Goal: Task Accomplishment & Management: Manage account settings

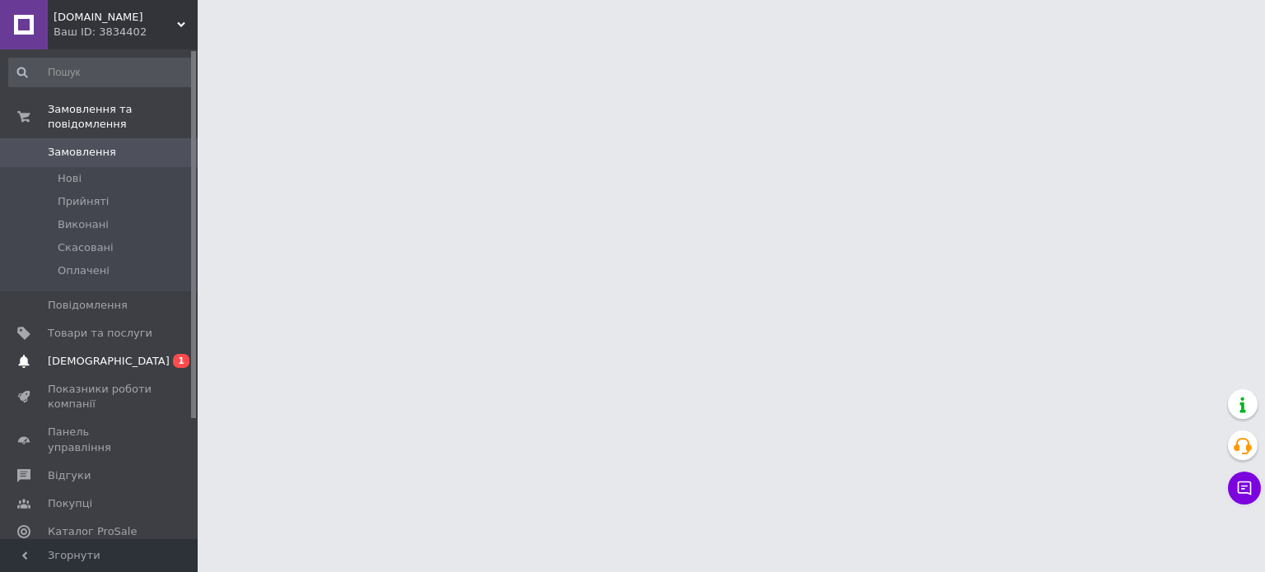
click at [120, 348] on link "Сповіщення 0 1" at bounding box center [101, 362] width 203 height 28
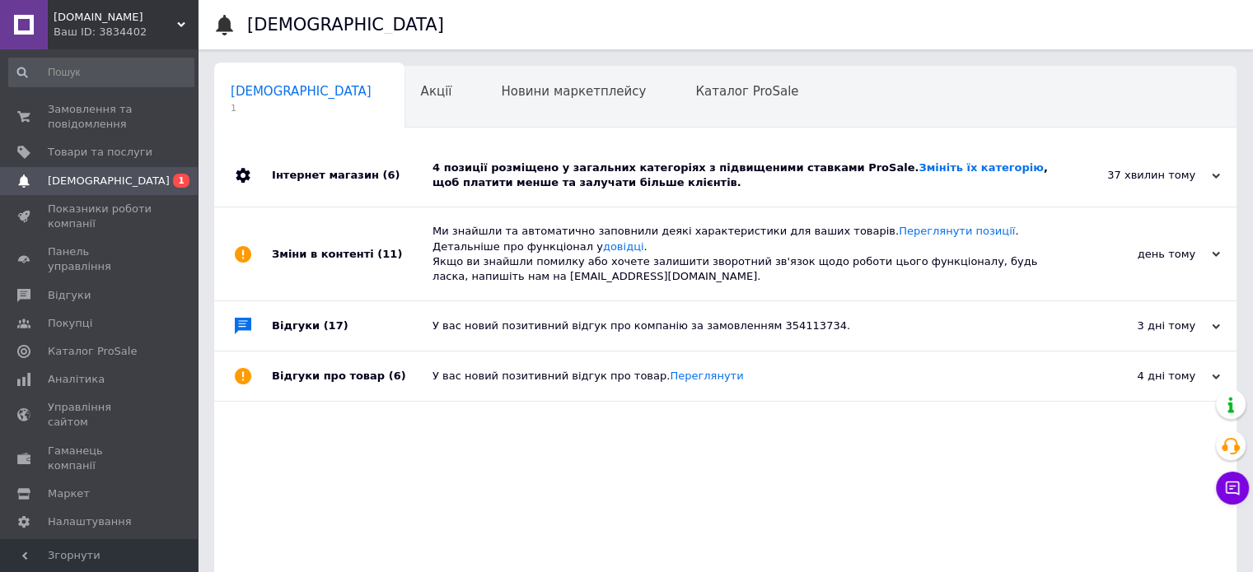
click at [484, 186] on div "4 позиції розміщено у загальних категоріях з підвищеними ставками ProSale. Змін…" at bounding box center [743, 176] width 623 height 30
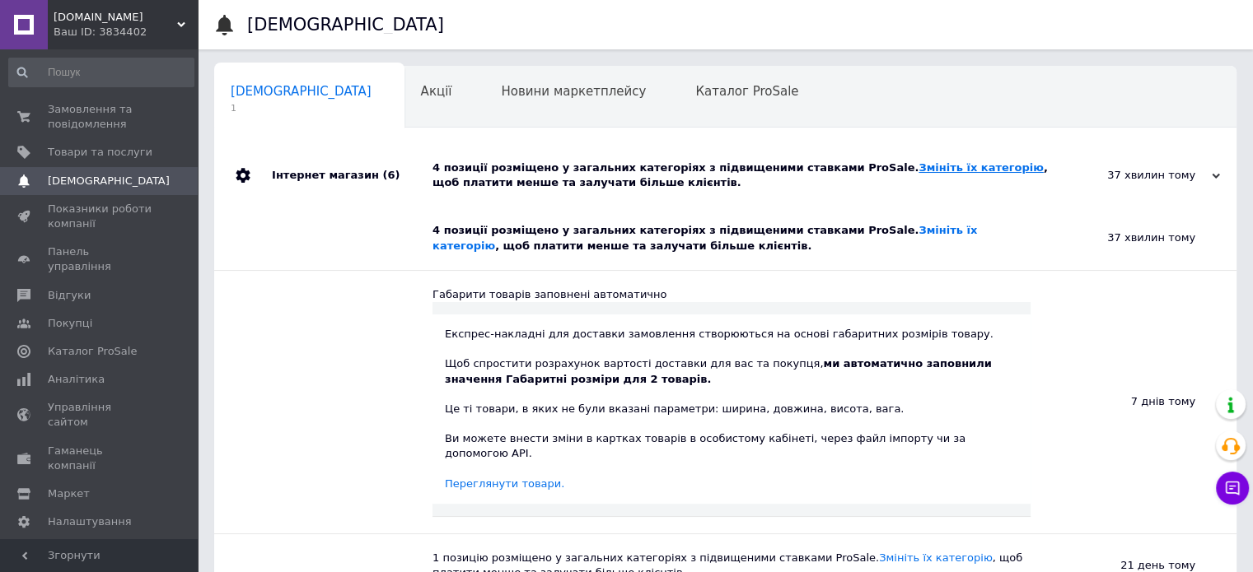
click at [918, 166] on link "Змініть їх категорію" at bounding box center [980, 167] width 124 height 12
